Goal: Complete application form

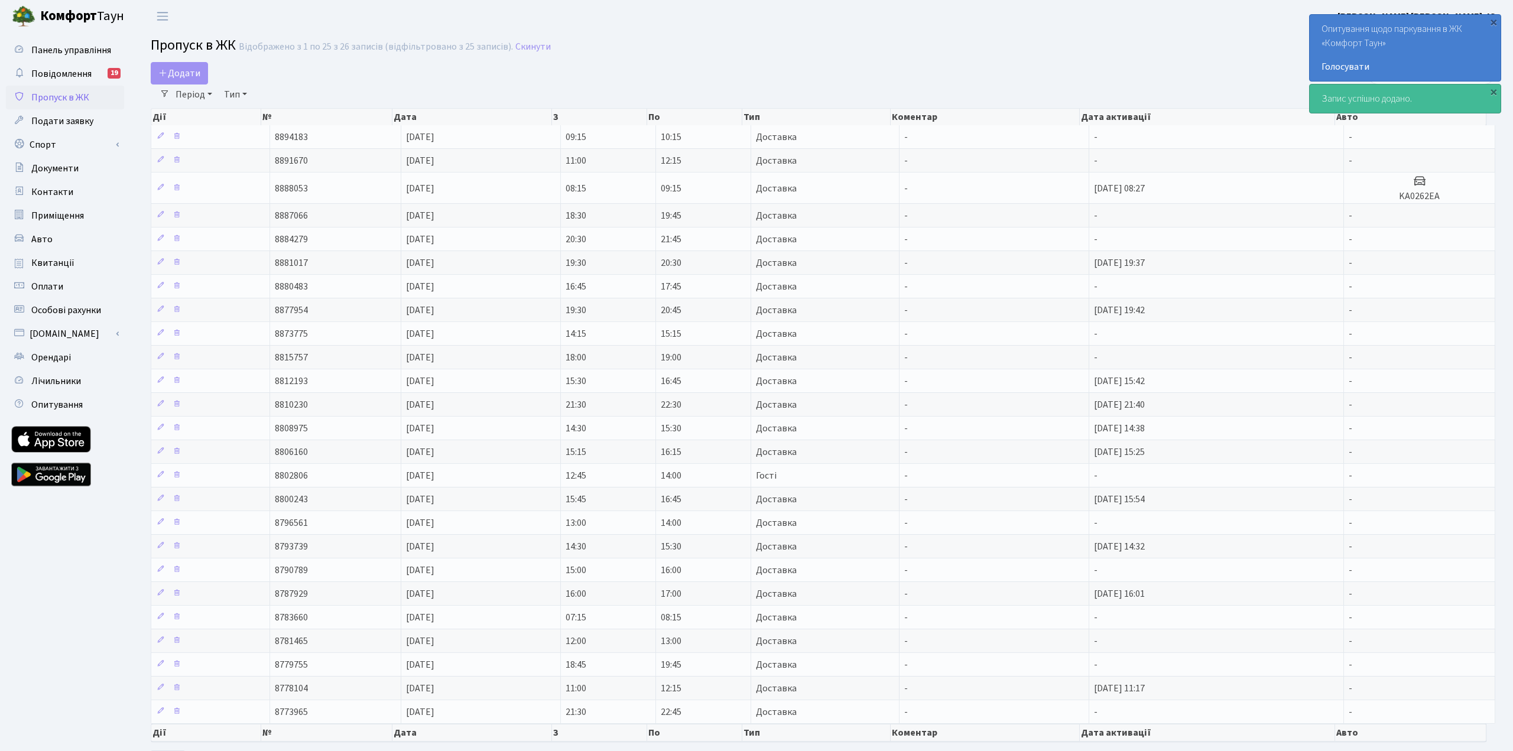
select select "25"
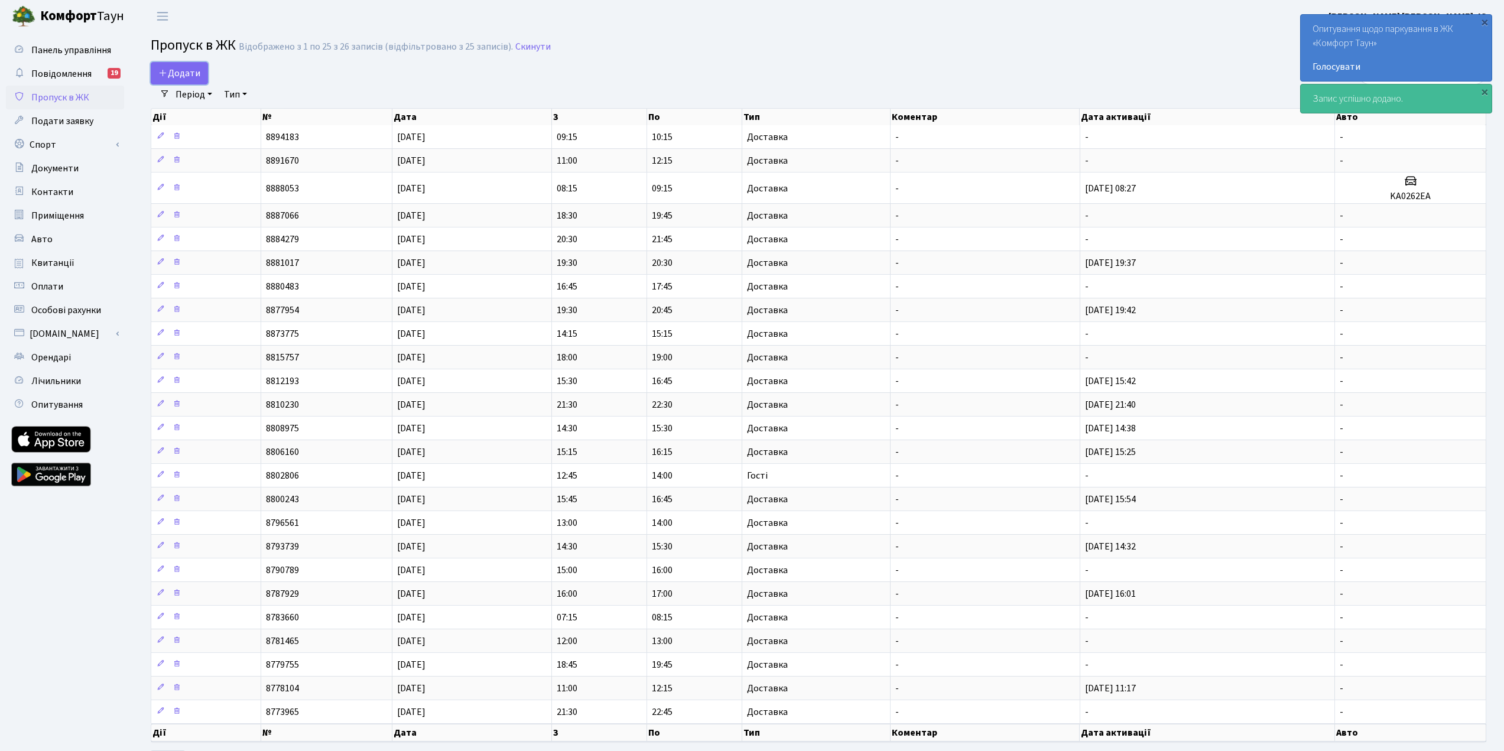
drag, startPoint x: 168, startPoint y: 68, endPoint x: 212, endPoint y: 68, distance: 43.1
click at [169, 68] on span "Додати" at bounding box center [179, 73] width 42 height 13
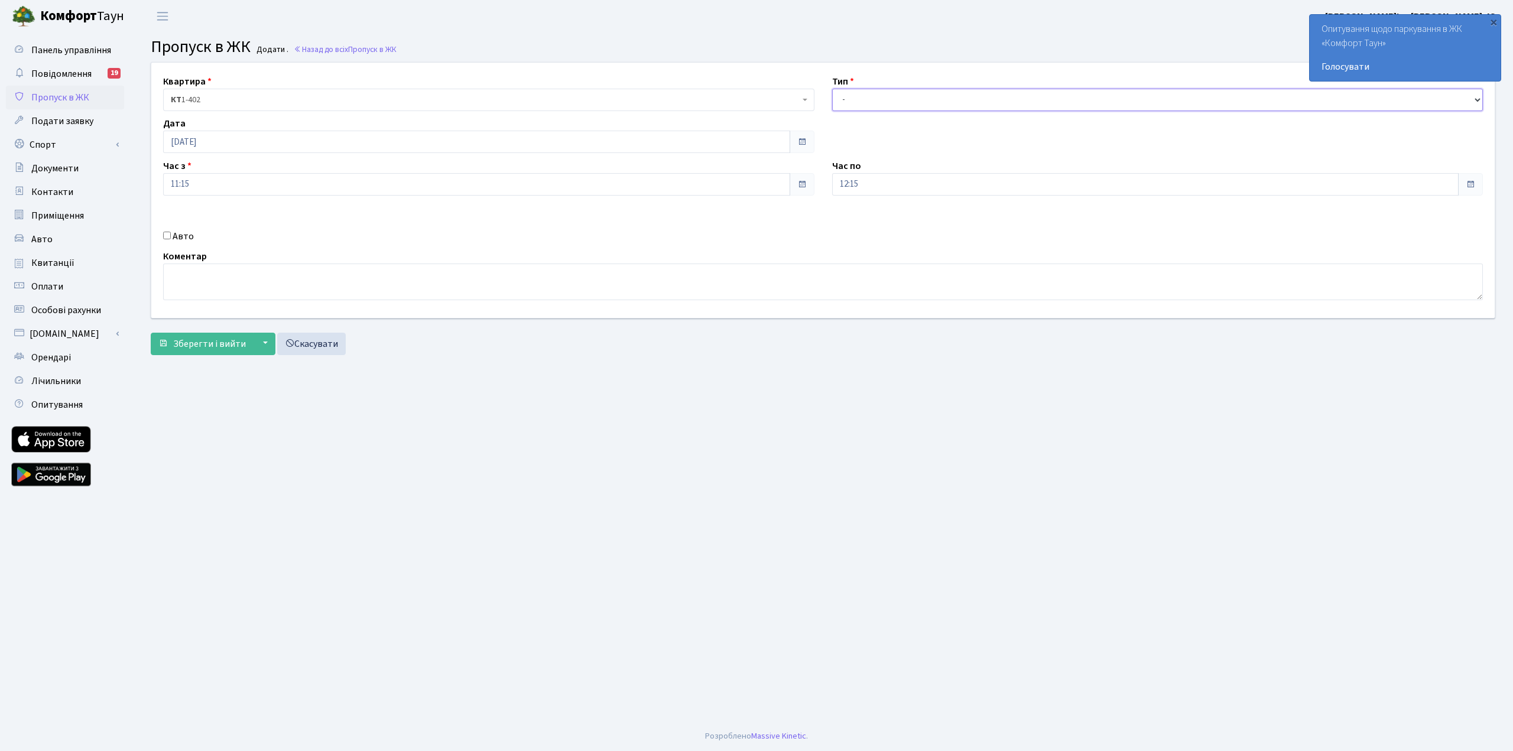
click at [944, 101] on select "- Доставка Таксі Гості Сервіс" at bounding box center [1157, 100] width 651 height 22
select select "1"
click at [832, 89] on select "- Доставка Таксі Гості Сервіс" at bounding box center [1157, 100] width 651 height 22
click at [183, 343] on span "Зберегти і вийти" at bounding box center [209, 343] width 73 height 13
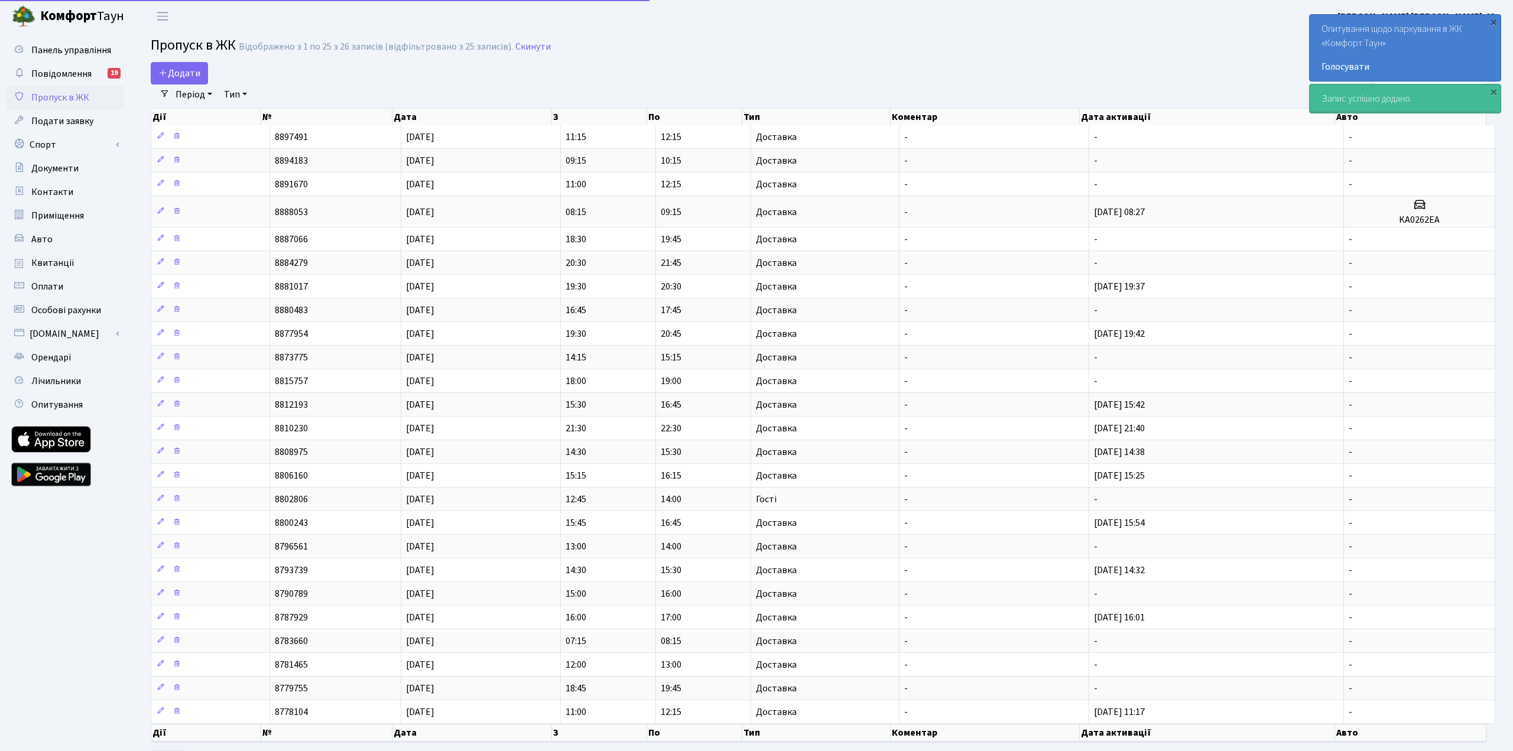
select select "25"
